Goal: Task Accomplishment & Management: Use online tool/utility

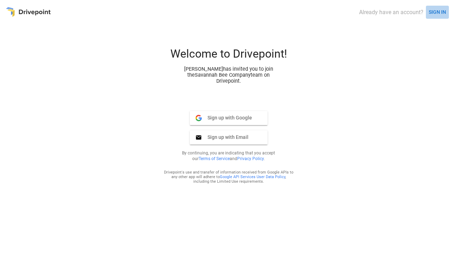
click at [438, 11] on button "SIGN IN" at bounding box center [437, 12] width 23 height 13
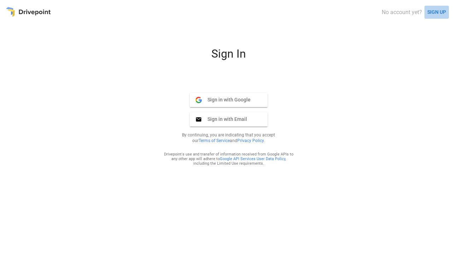
click at [434, 12] on button "SIGN UP" at bounding box center [436, 12] width 24 height 13
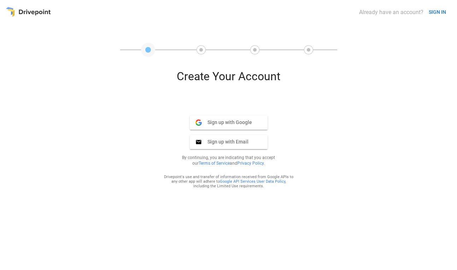
click at [443, 12] on button "SIGN IN" at bounding box center [437, 12] width 23 height 13
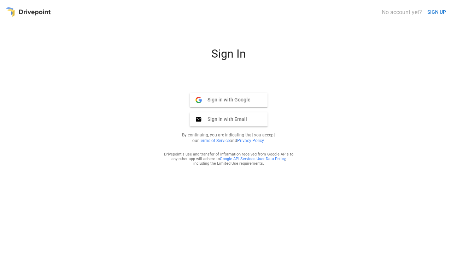
click at [238, 119] on span "Sign in with Email" at bounding box center [224, 119] width 45 height 6
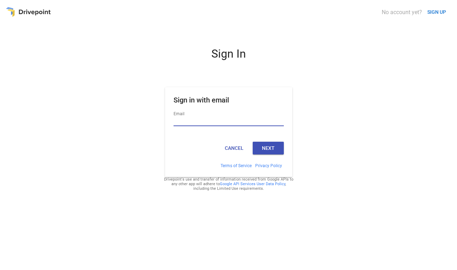
click at [228, 123] on input "Email" at bounding box center [228, 121] width 110 height 9
type input "**********"
click at [274, 151] on button "Next" at bounding box center [268, 148] width 31 height 13
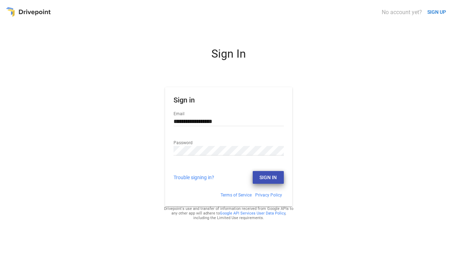
click at [275, 177] on button "Sign In" at bounding box center [268, 177] width 31 height 13
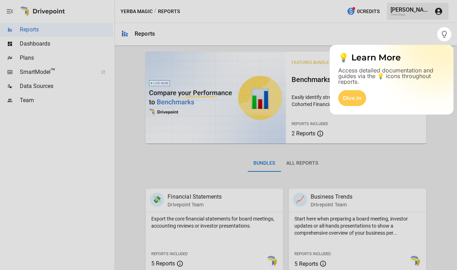
click at [395, 35] on div at bounding box center [218, 135] width 437 height 270
click at [95, 53] on div at bounding box center [228, 155] width 457 height 229
click at [364, 94] on div "Dive In" at bounding box center [352, 98] width 28 height 16
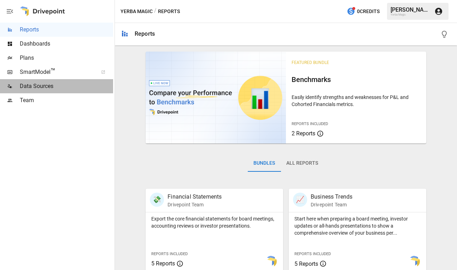
click at [44, 89] on span "Data Sources" at bounding box center [66, 86] width 93 height 8
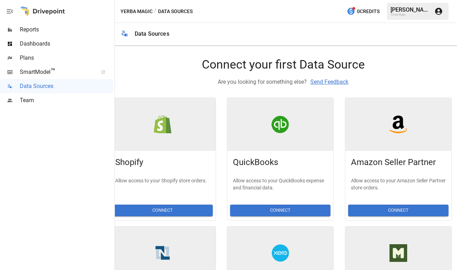
scroll to position [13, 0]
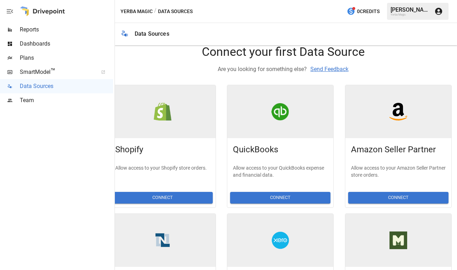
click at [184, 195] on button "Connect" at bounding box center [162, 198] width 100 height 12
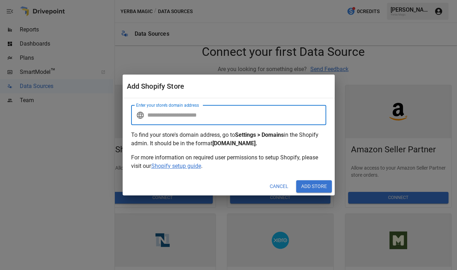
click at [220, 119] on input "Enter your store’s domain address" at bounding box center [236, 115] width 179 height 20
paste input "**********"
type input "**********"
click at [286, 166] on p "For more information on required user permissions to setup Shopify, please visi…" at bounding box center [228, 161] width 195 height 17
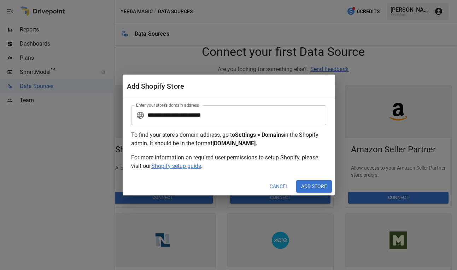
click at [312, 184] on button "Add Store" at bounding box center [314, 186] width 36 height 13
